Goal: Task Accomplishment & Management: Manage account settings

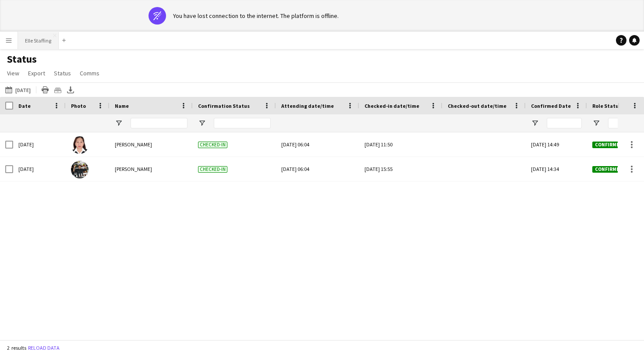
click at [38, 43] on button "Elle Staffing Close" at bounding box center [38, 40] width 41 height 17
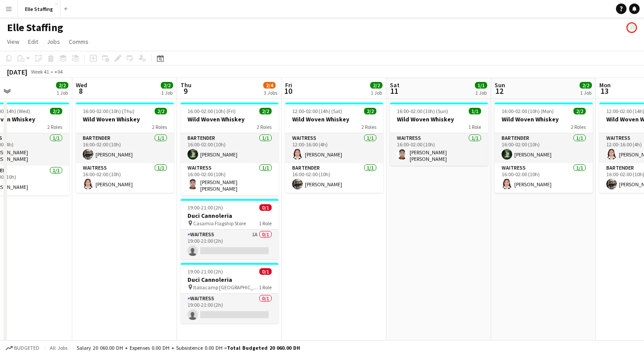
scroll to position [0, 242]
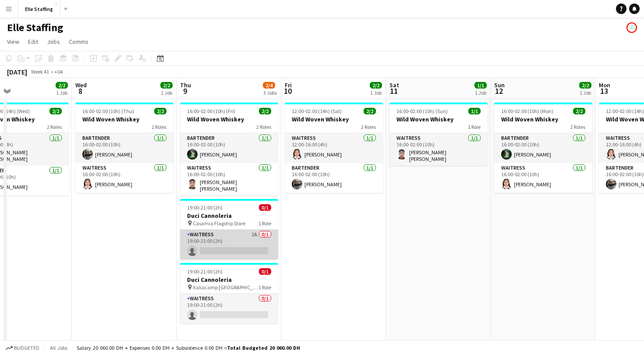
click at [206, 242] on app-card-role "Waitress 1A 0/1 19:00-21:00 (2h) single-neutral-actions" at bounding box center [229, 245] width 98 height 30
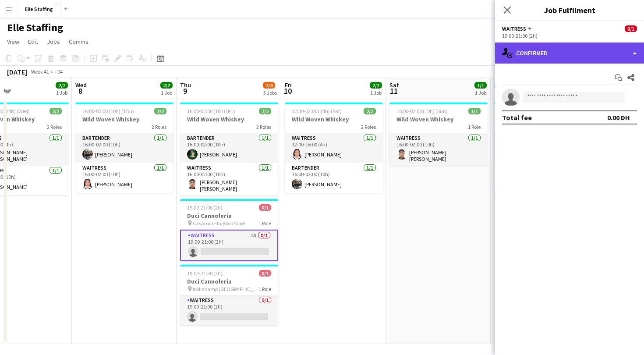
click at [555, 47] on div "single-neutral-actions-check-2 Confirmed" at bounding box center [569, 53] width 149 height 21
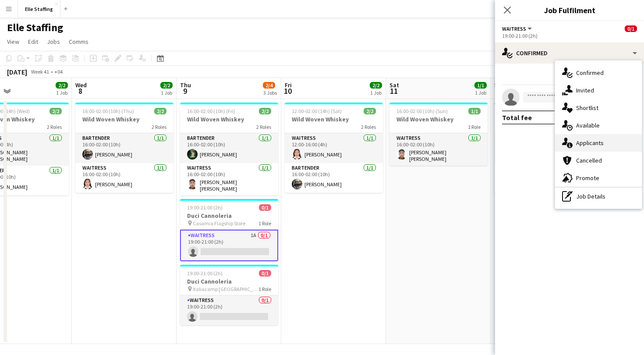
click at [578, 140] on span "Applicants" at bounding box center [590, 143] width 28 height 8
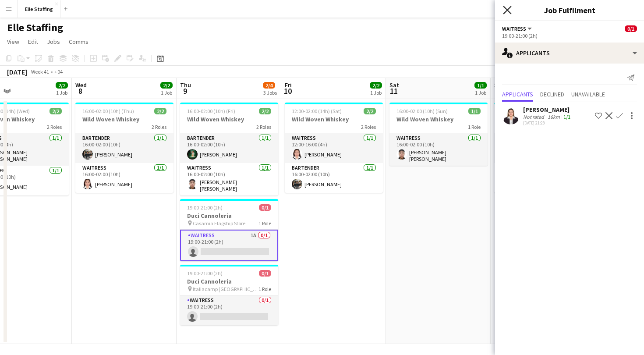
click at [508, 13] on icon "Close pop-in" at bounding box center [507, 10] width 8 height 8
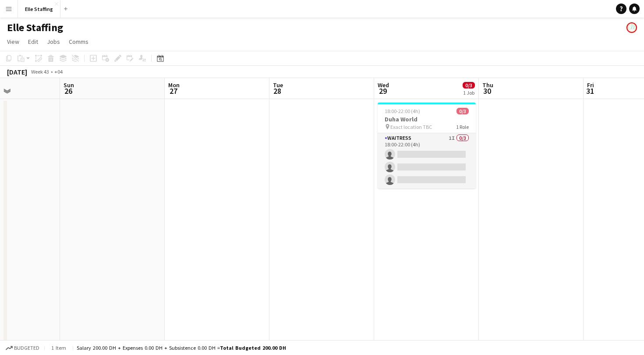
scroll to position [0, 288]
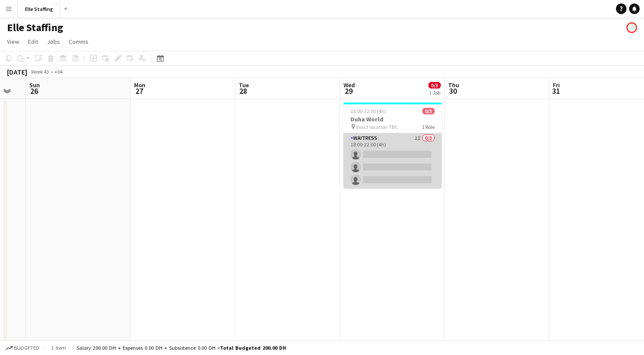
click at [396, 140] on app-card-role "Waitress 1I 0/3 18:00-22:00 (4h) single-neutral-actions single-neutral-actions …" at bounding box center [393, 160] width 98 height 55
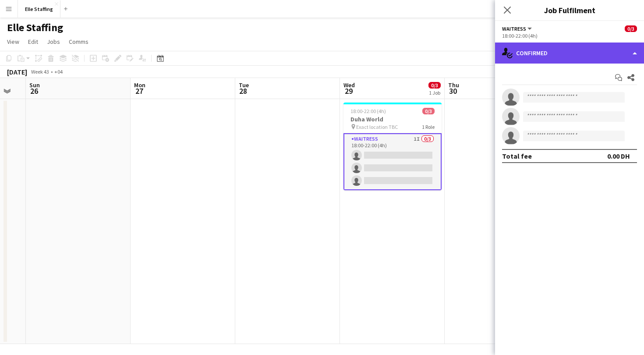
click at [562, 49] on div "single-neutral-actions-check-2 Confirmed" at bounding box center [569, 53] width 149 height 21
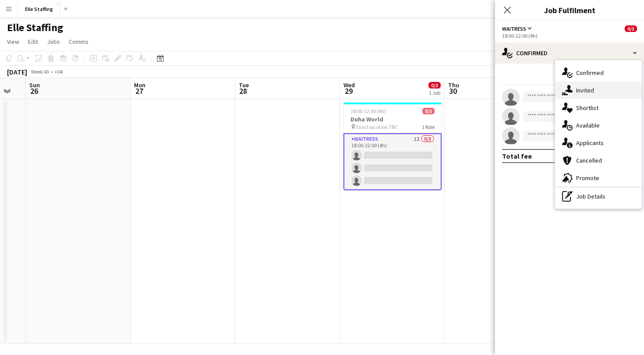
click at [594, 94] on div "single-neutral-actions-share-1 Invited" at bounding box center [598, 91] width 87 height 18
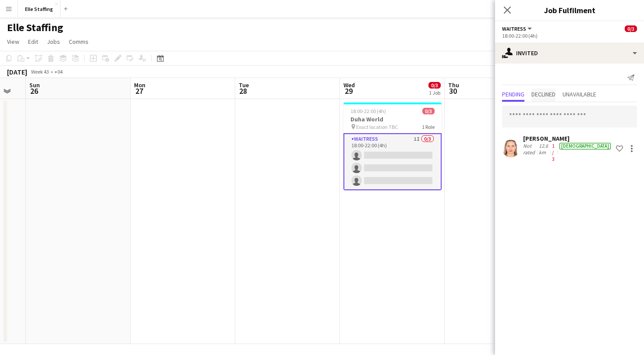
click at [549, 89] on span "Declined" at bounding box center [544, 95] width 24 height 13
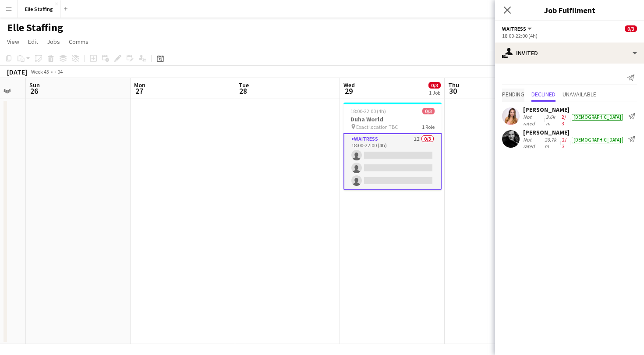
click at [505, 94] on span "Pending" at bounding box center [513, 94] width 22 height 6
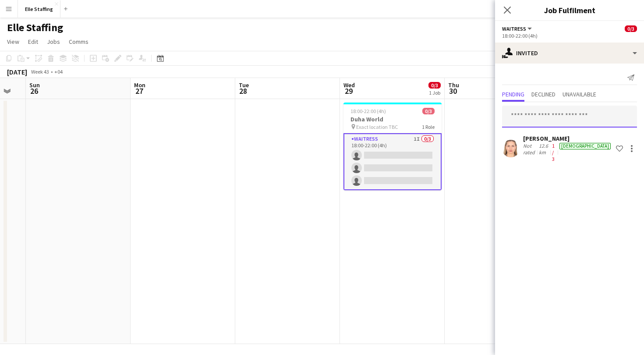
click at [527, 117] on input "text" at bounding box center [569, 117] width 135 height 22
type input "*"
click at [540, 272] on mat-expansion-panel "user-plus Invited Send notification Pending Declined Unavailable [PERSON_NAME] …" at bounding box center [569, 210] width 149 height 292
click at [540, 113] on input "text" at bounding box center [569, 117] width 135 height 22
type input "*"
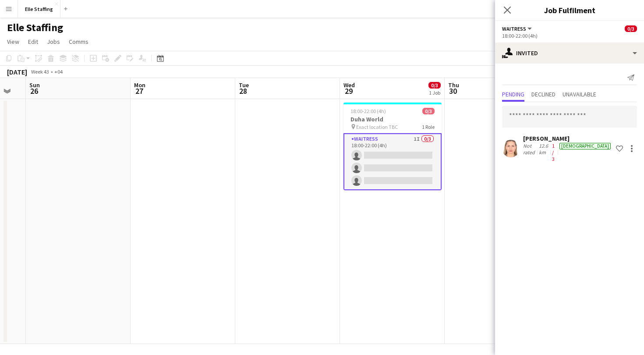
click at [9, 9] on app-icon "Menu" at bounding box center [8, 8] width 7 height 7
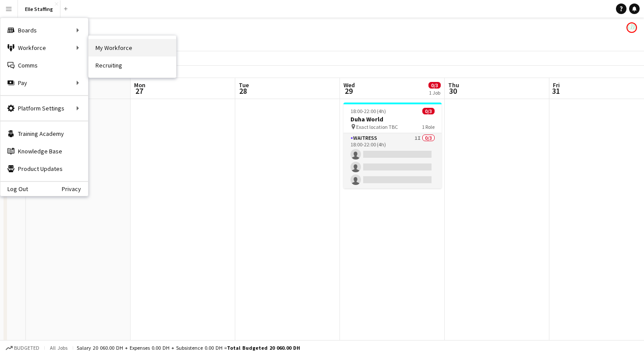
click at [149, 50] on link "My Workforce" at bounding box center [133, 48] width 88 height 18
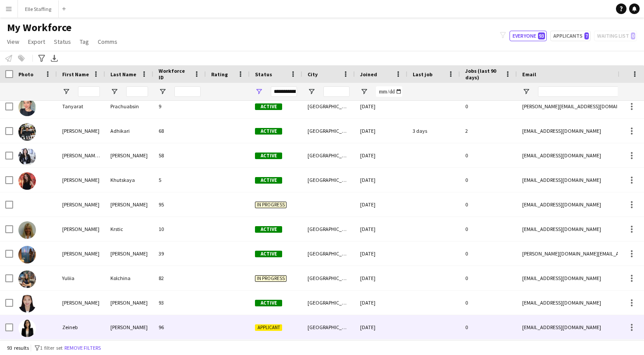
click at [151, 322] on div "[PERSON_NAME]" at bounding box center [129, 327] width 48 height 24
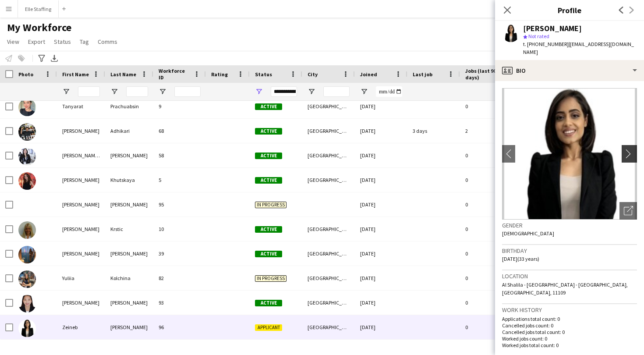
click at [627, 149] on app-icon "chevron-right" at bounding box center [631, 153] width 14 height 9
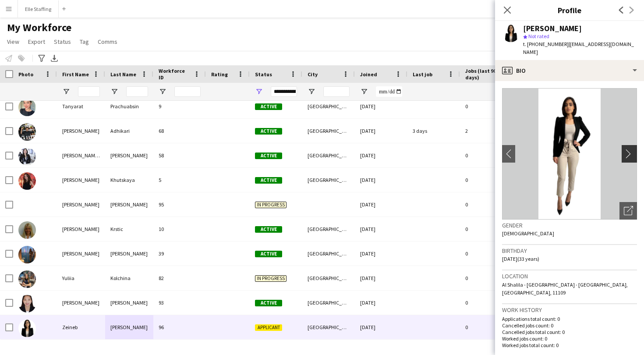
click at [627, 149] on app-icon "chevron-right" at bounding box center [631, 153] width 14 height 9
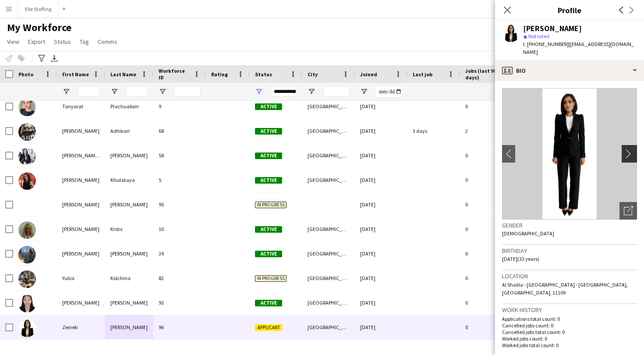
click at [627, 149] on app-icon "chevron-right" at bounding box center [631, 153] width 14 height 9
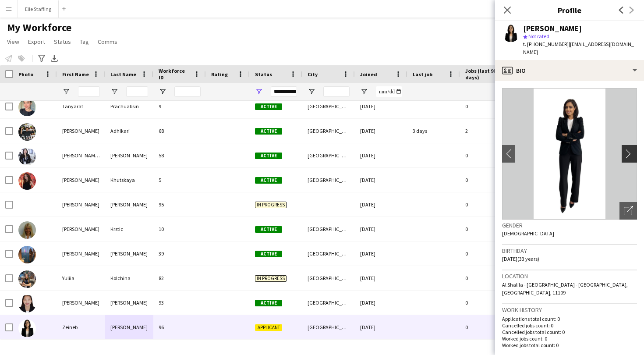
click at [633, 149] on app-icon "chevron-right" at bounding box center [631, 153] width 14 height 9
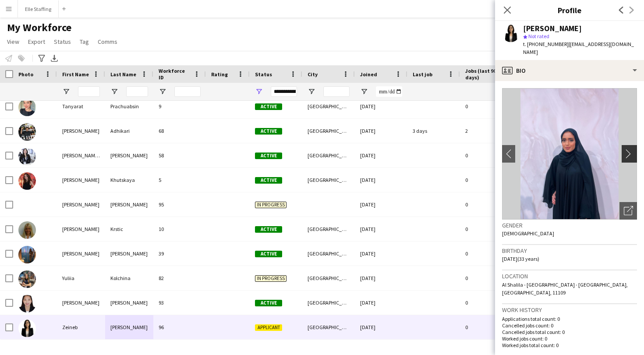
click at [633, 149] on app-icon "chevron-right" at bounding box center [631, 153] width 14 height 9
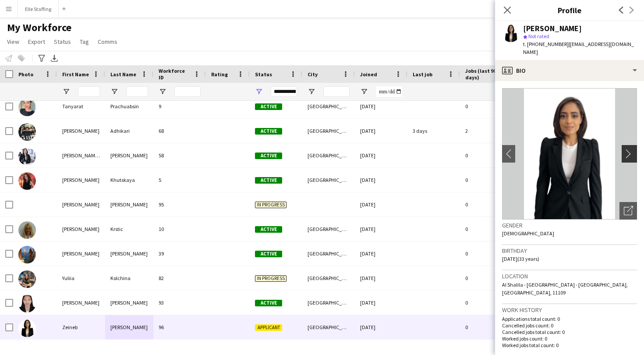
click at [633, 149] on app-icon "chevron-right" at bounding box center [631, 153] width 14 height 9
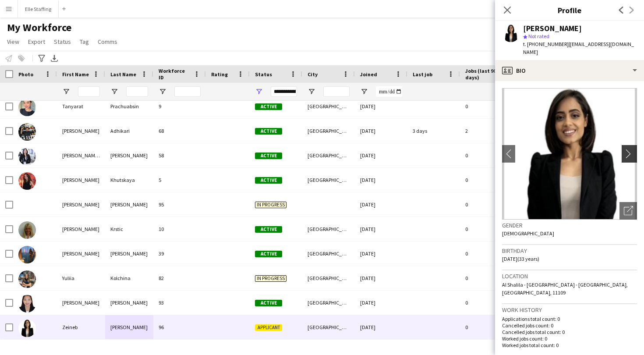
click at [633, 149] on app-icon "chevron-right" at bounding box center [631, 153] width 14 height 9
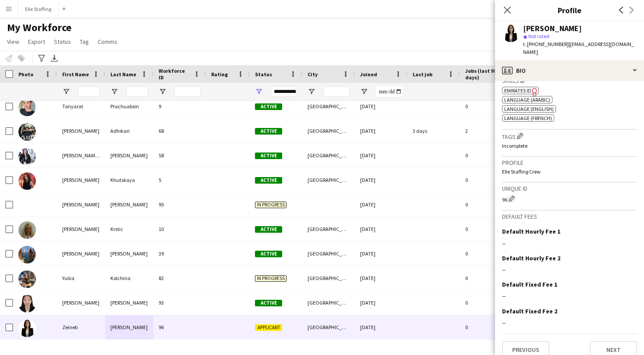
scroll to position [314, 0]
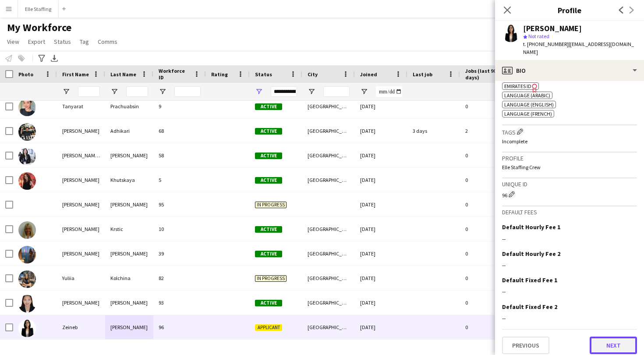
click at [622, 337] on button "Next" at bounding box center [613, 346] width 47 height 18
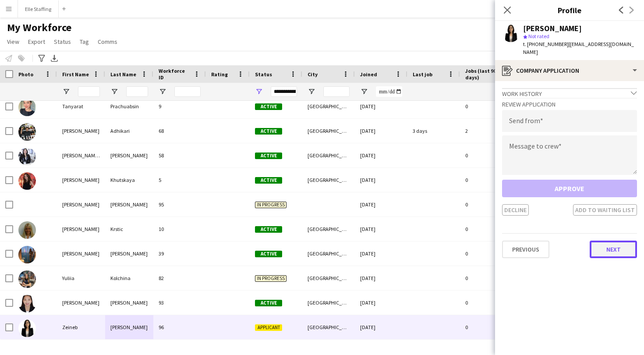
click at [621, 241] on button "Next" at bounding box center [613, 250] width 47 height 18
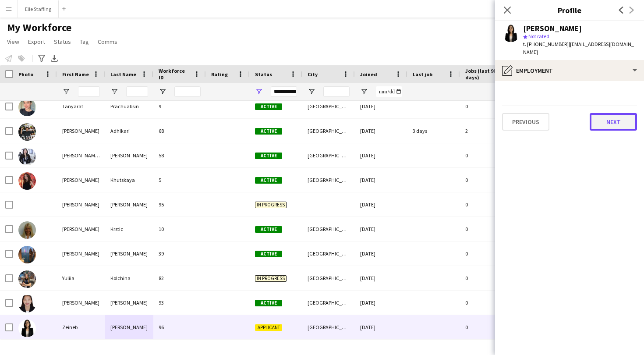
click at [617, 117] on button "Next" at bounding box center [613, 122] width 47 height 18
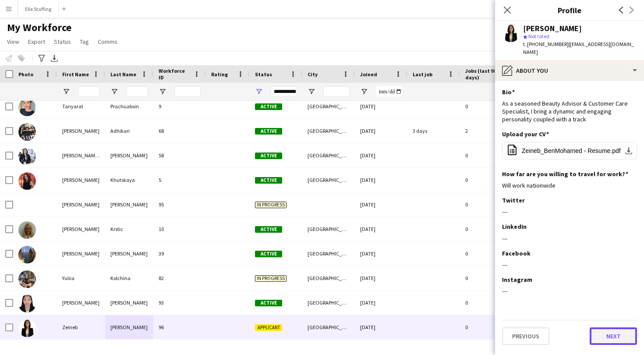
click at [606, 332] on button "Next" at bounding box center [613, 336] width 47 height 18
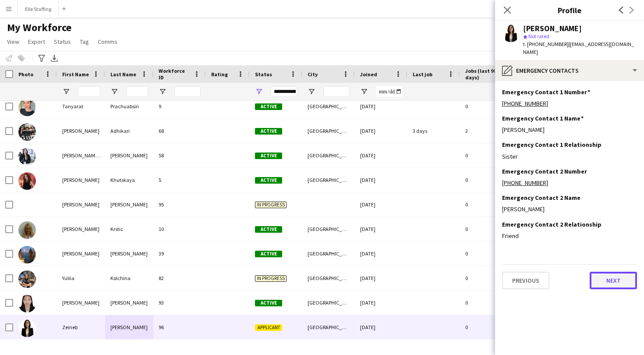
click at [616, 277] on button "Next" at bounding box center [613, 281] width 47 height 18
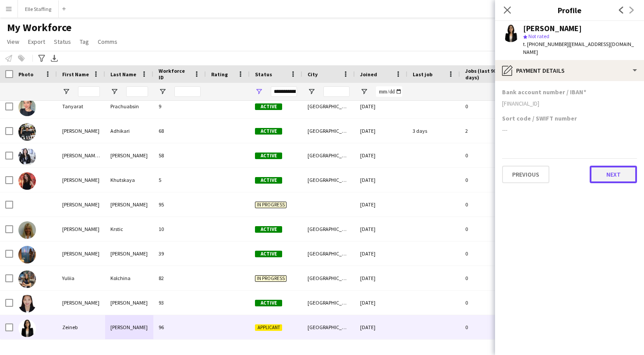
click at [618, 169] on button "Next" at bounding box center [613, 175] width 47 height 18
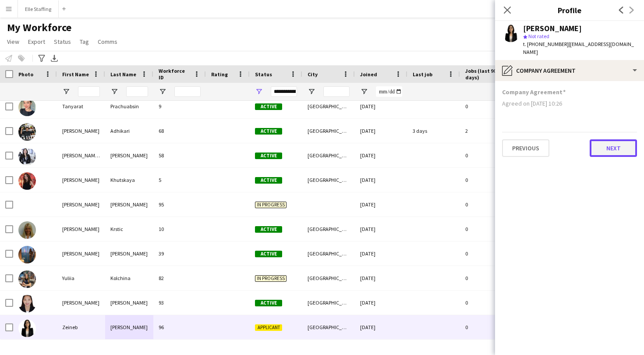
click at [614, 139] on button "Next" at bounding box center [613, 148] width 47 height 18
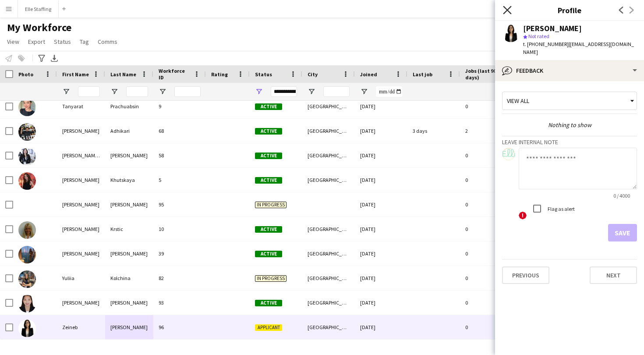
click at [506, 11] on icon at bounding box center [507, 10] width 8 height 8
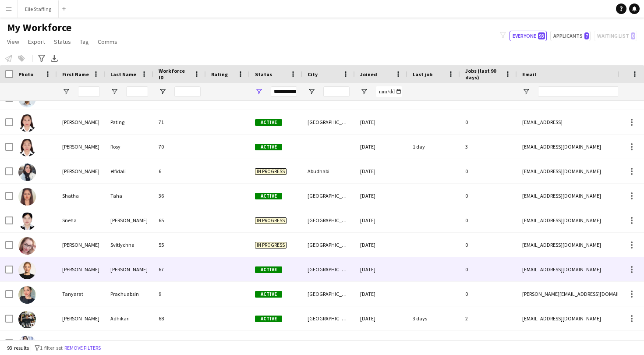
scroll to position [1840, 0]
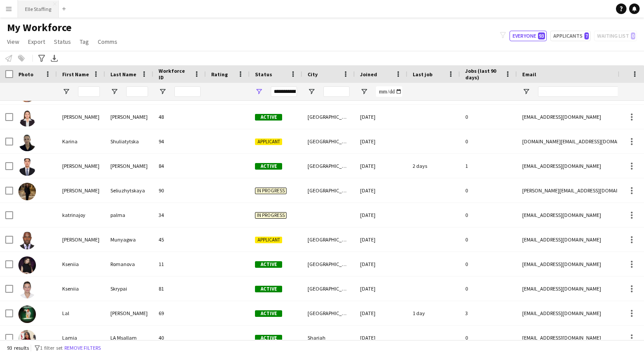
click at [35, 12] on button "Elle Staffing Close" at bounding box center [38, 8] width 41 height 17
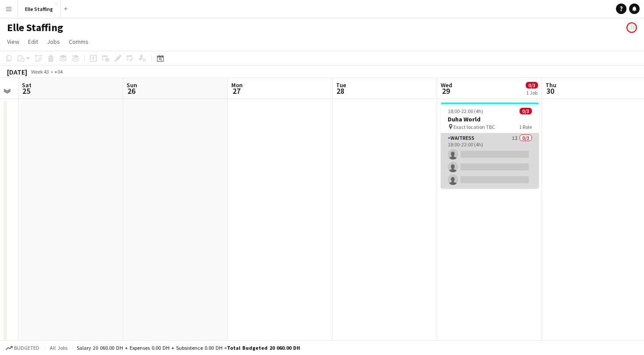
click at [510, 151] on app-card-role "Waitress 1I 0/3 18:00-22:00 (4h) single-neutral-actions single-neutral-actions …" at bounding box center [490, 160] width 98 height 55
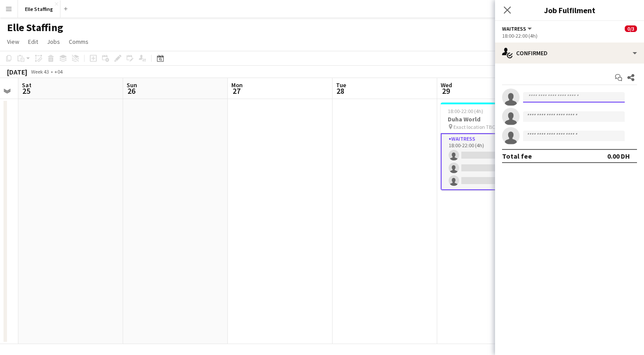
click at [540, 98] on input at bounding box center [574, 97] width 102 height 11
type input "*"
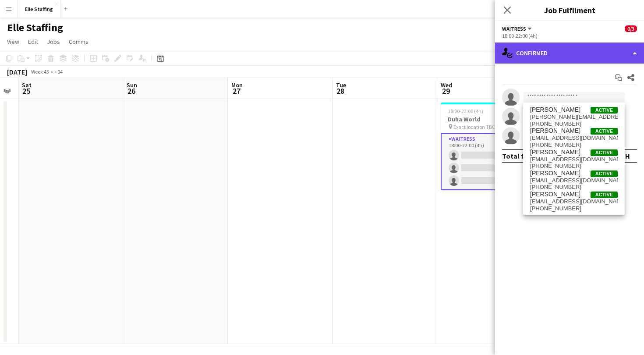
click at [536, 60] on div "single-neutral-actions-check-2 Confirmed" at bounding box center [569, 53] width 149 height 21
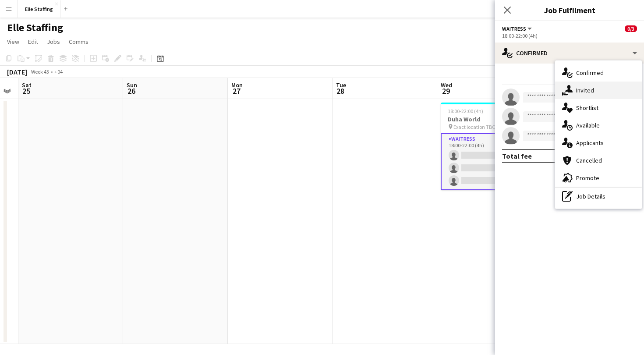
click at [584, 93] on span "Invited" at bounding box center [585, 90] width 18 height 8
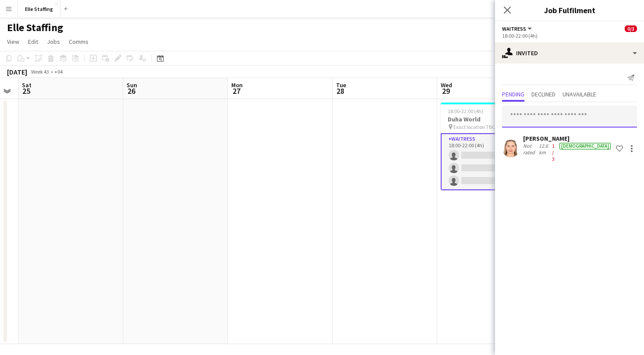
click at [535, 115] on input "text" at bounding box center [569, 117] width 135 height 22
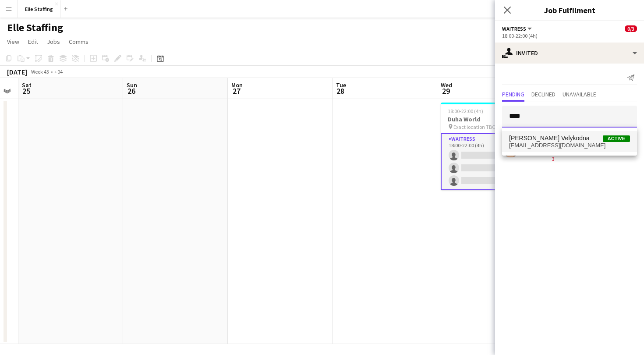
type input "****"
click at [538, 140] on span "Polina Velykodna" at bounding box center [549, 138] width 81 height 7
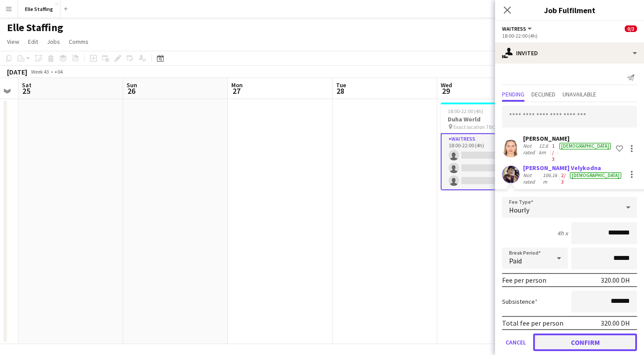
click at [586, 334] on button "Confirm" at bounding box center [585, 343] width 104 height 18
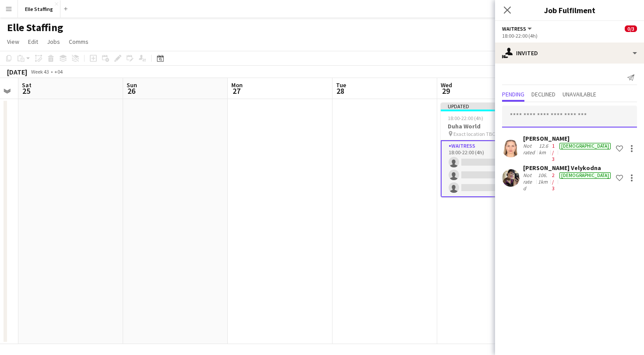
click at [563, 115] on input "text" at bounding box center [569, 117] width 135 height 22
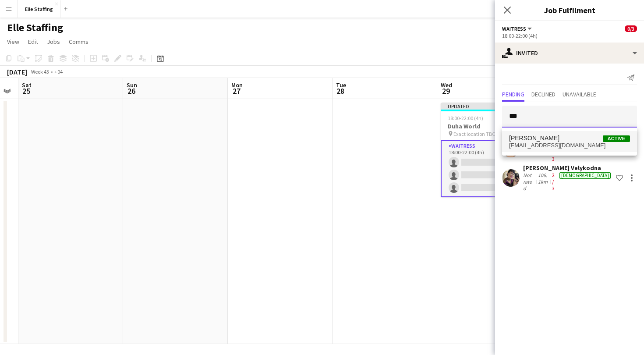
type input "***"
click at [565, 142] on span "[EMAIL_ADDRESS][DOMAIN_NAME]" at bounding box center [569, 145] width 121 height 7
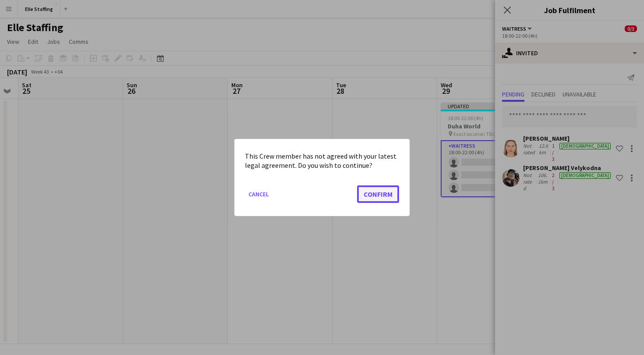
click at [377, 197] on button "Confirm" at bounding box center [378, 194] width 42 height 18
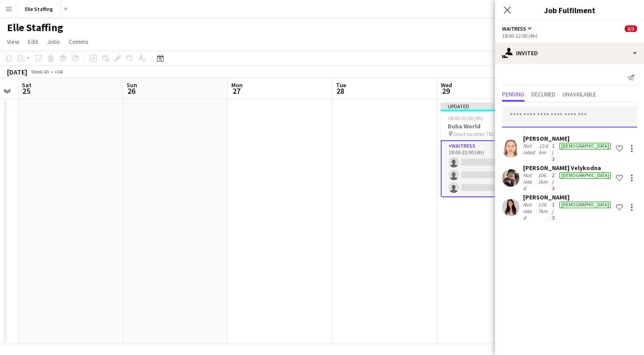
click at [562, 118] on input "text" at bounding box center [569, 117] width 135 height 22
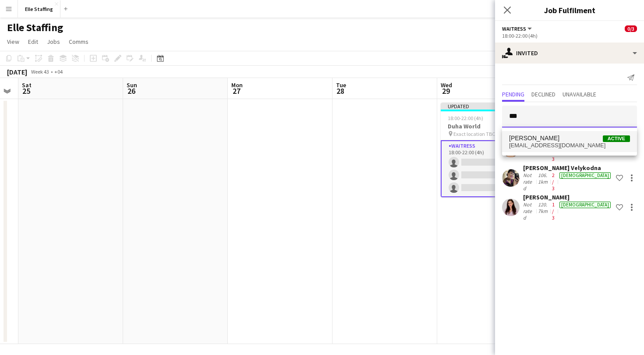
type input "***"
click at [559, 136] on span "Ivanna Pasichnyk Active" at bounding box center [569, 138] width 121 height 7
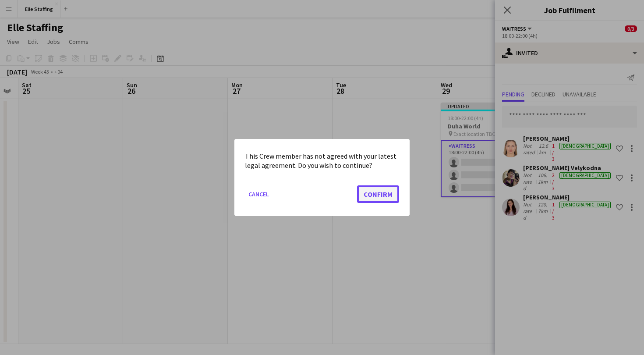
click at [379, 195] on button "Confirm" at bounding box center [378, 194] width 42 height 18
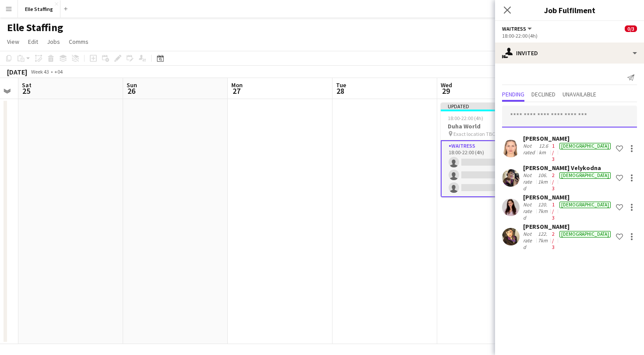
click at [560, 106] on input "text" at bounding box center [569, 117] width 135 height 22
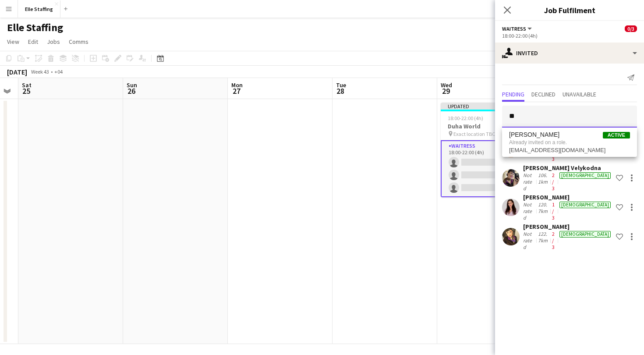
type input "*"
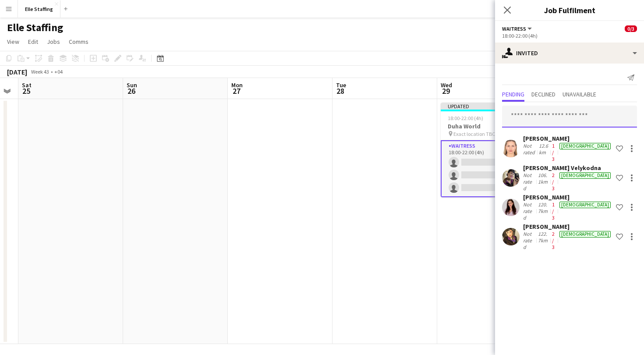
type input "*"
click at [378, 214] on app-date-cell at bounding box center [385, 221] width 105 height 245
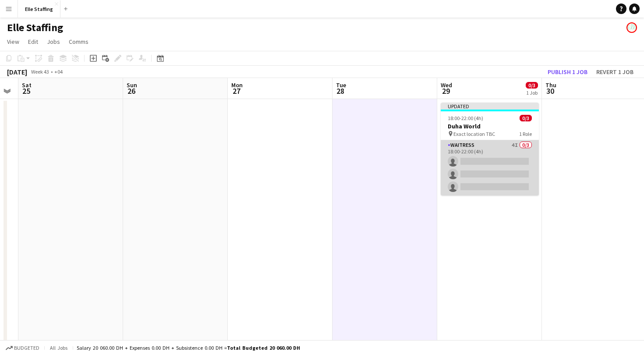
click at [491, 153] on app-card-role "Waitress 4I 0/3 18:00-22:00 (4h) single-neutral-actions single-neutral-actions …" at bounding box center [490, 167] width 98 height 55
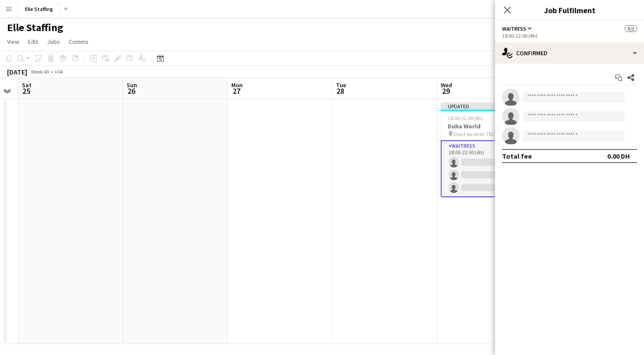
click at [454, 28] on div "Elle Staffing" at bounding box center [322, 26] width 644 height 17
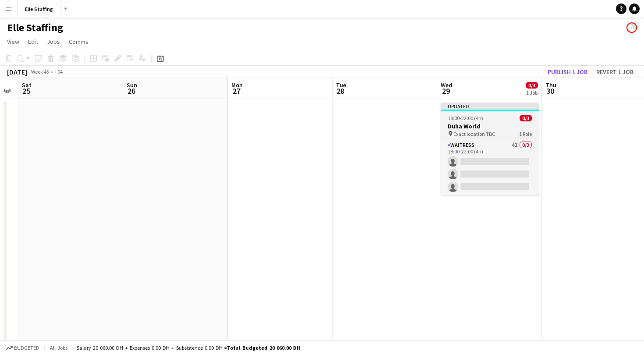
click at [470, 117] on span "18:00-22:00 (4h)" at bounding box center [466, 118] width 36 height 7
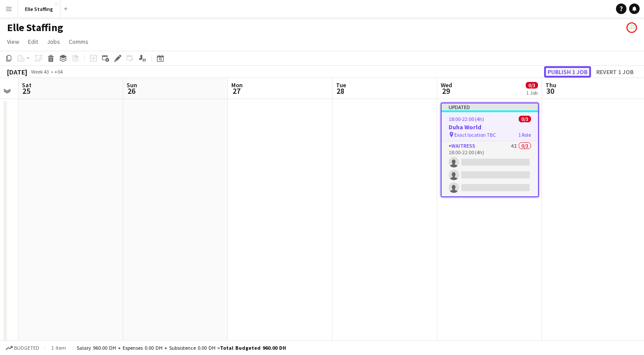
click at [576, 74] on button "Publish 1 job" at bounding box center [567, 71] width 47 height 11
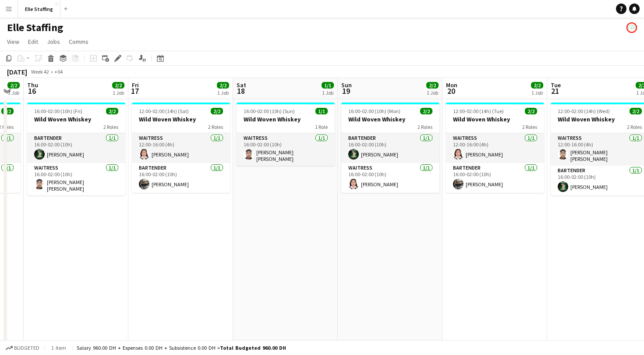
scroll to position [0, 183]
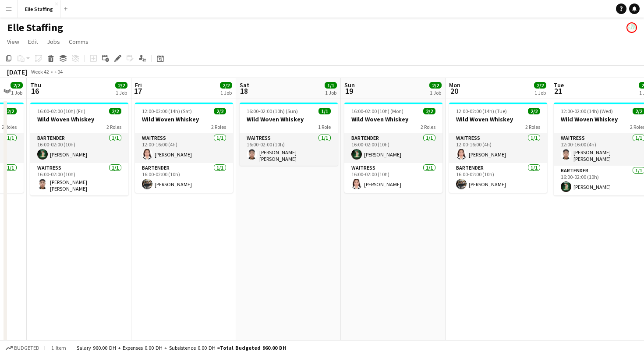
click at [175, 90] on app-board-header-date "Fri 17 2/2 1 Job" at bounding box center [184, 88] width 105 height 21
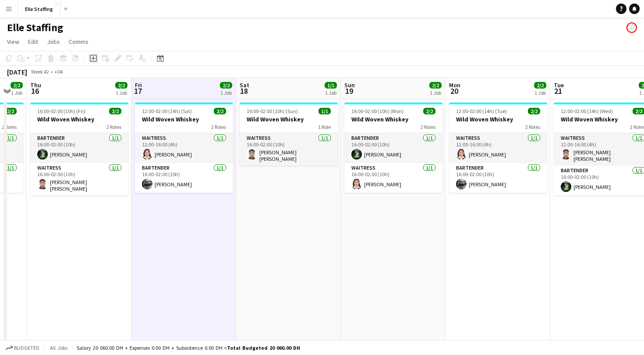
click at [91, 58] on icon "Add job" at bounding box center [93, 58] width 7 height 7
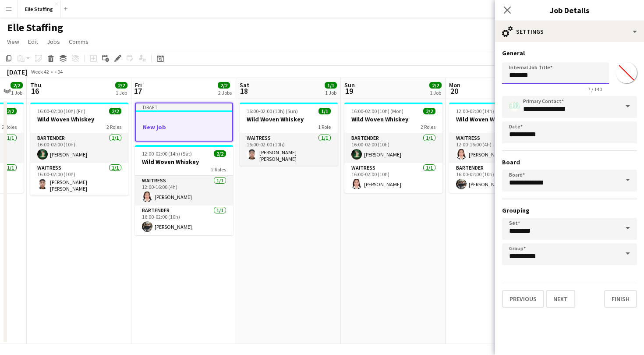
click at [537, 75] on input "*******" at bounding box center [555, 73] width 107 height 22
type input "*"
click at [522, 74] on input "Internal Job Title" at bounding box center [555, 73] width 107 height 22
type input "**********"
click at [560, 297] on button "Next" at bounding box center [560, 299] width 29 height 18
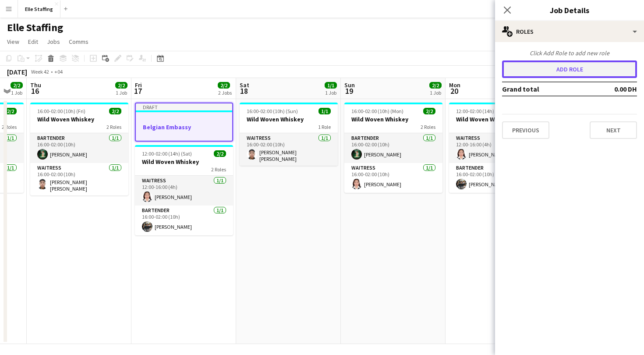
click at [587, 63] on button "Add role" at bounding box center [569, 69] width 135 height 18
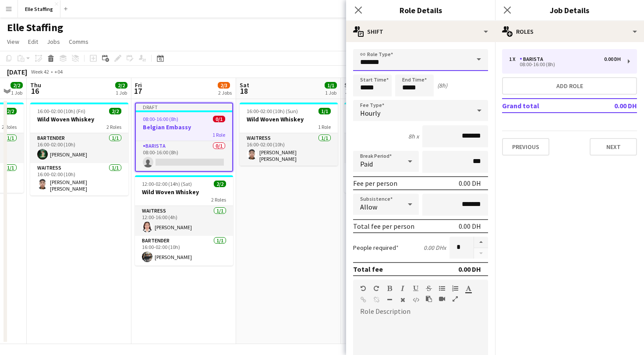
click at [408, 61] on input "*******" at bounding box center [420, 60] width 135 height 22
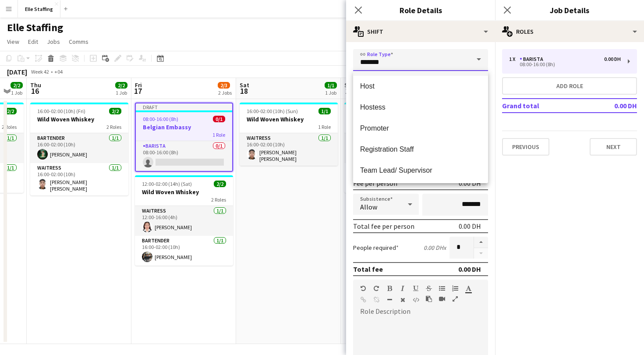
scroll to position [189, 0]
